Goal: Check status: Check status

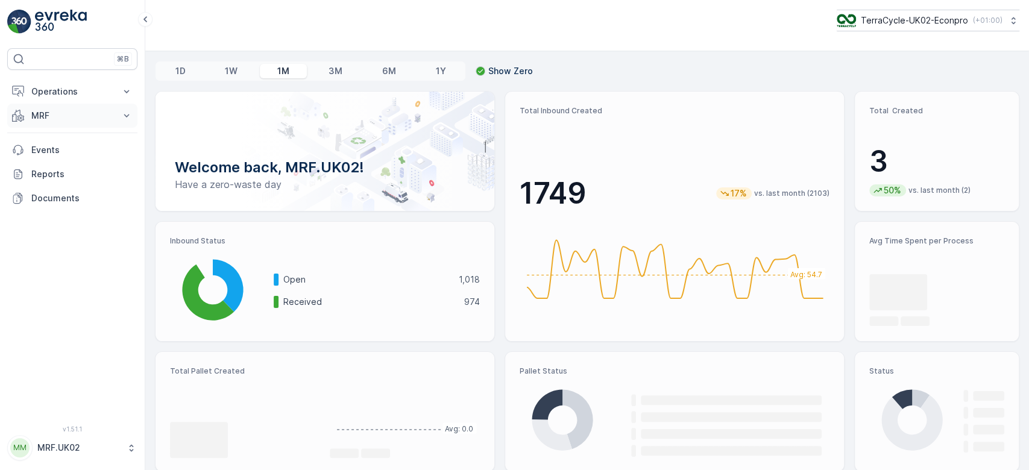
click at [58, 113] on p "MRF" at bounding box center [72, 116] width 82 height 12
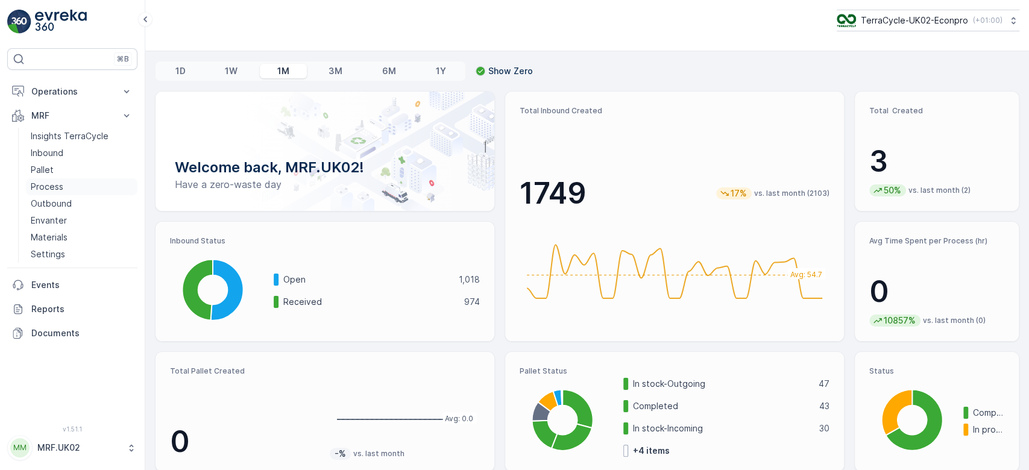
click at [58, 189] on p "Process" at bounding box center [47, 187] width 33 height 12
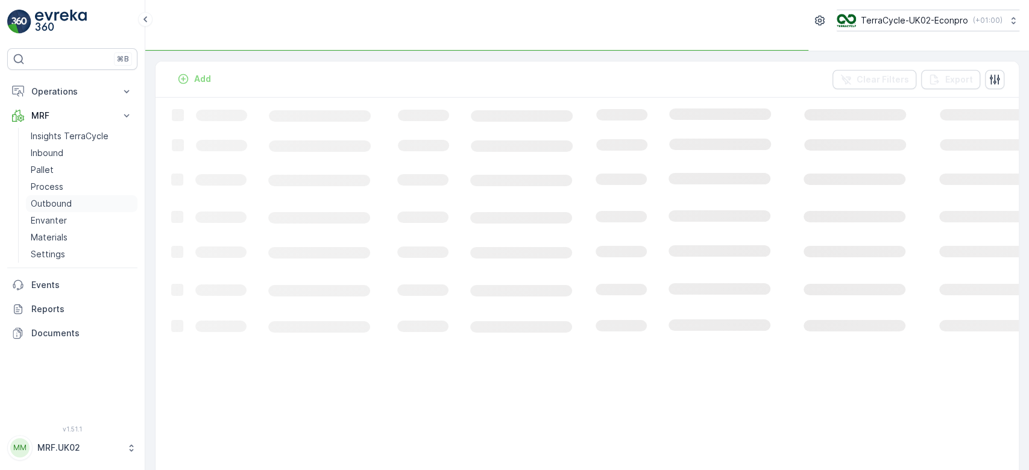
click at [57, 204] on p "Outbound" at bounding box center [51, 204] width 41 height 12
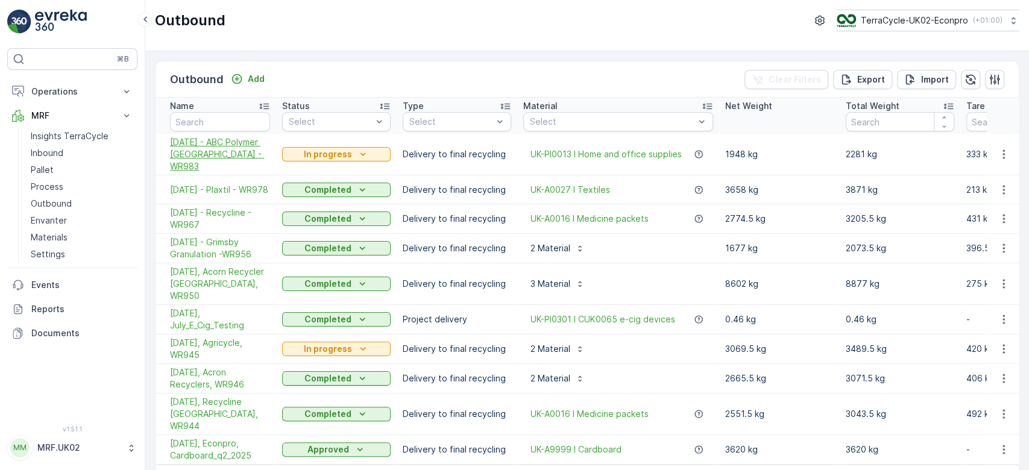
click at [212, 146] on span "[DATE] - ABC Polymer [GEOGRAPHIC_DATA] - WR983" at bounding box center [220, 154] width 100 height 36
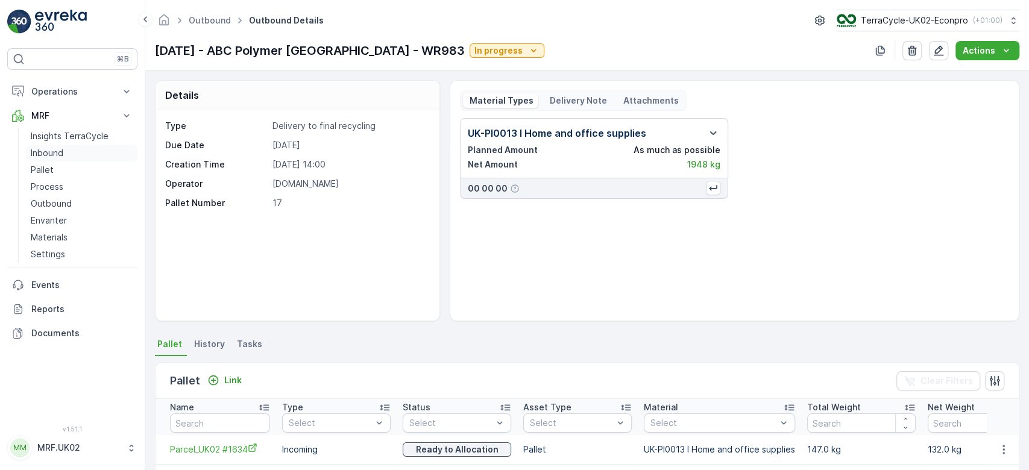
click at [65, 153] on link "Inbound" at bounding box center [81, 153] width 111 height 17
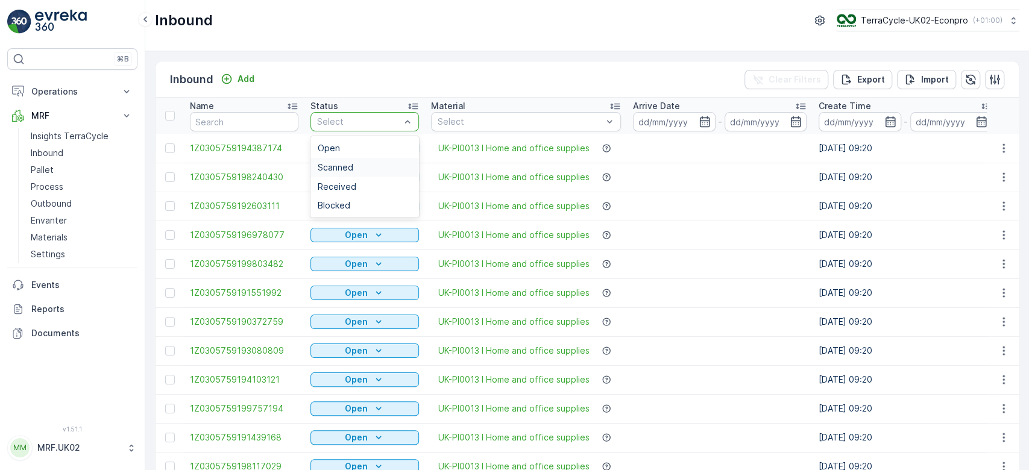
click at [354, 165] on div "Scanned" at bounding box center [365, 168] width 94 height 10
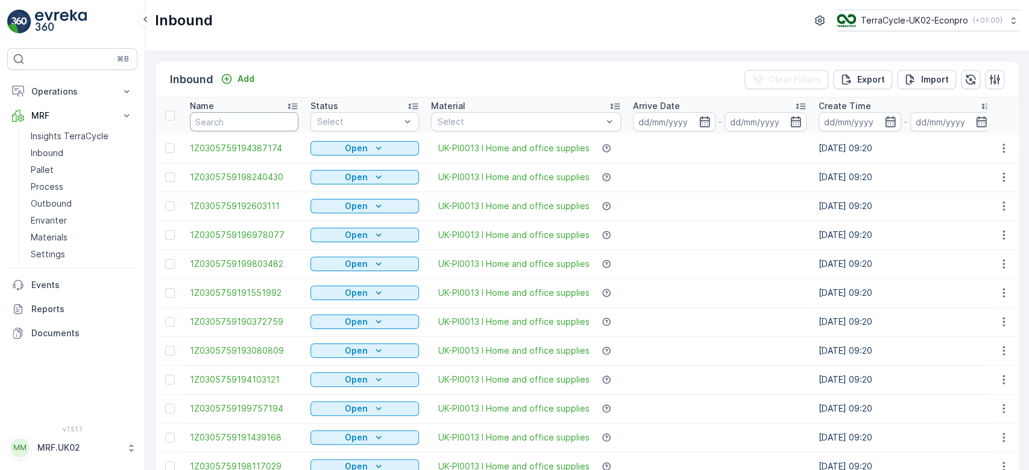
click at [210, 118] on input "text" at bounding box center [244, 121] width 108 height 19
